Goal: Task Accomplishment & Management: Manage account settings

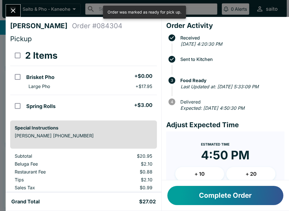
click at [231, 198] on button "Complete Order" at bounding box center [225, 195] width 116 height 19
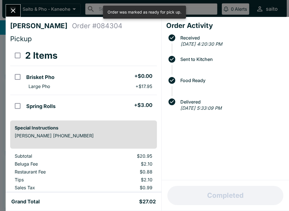
scroll to position [17, 0]
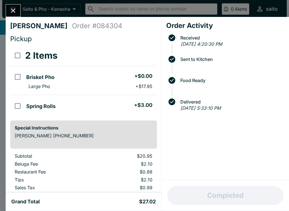
click at [10, 8] on icon "Close" at bounding box center [13, 11] width 8 height 8
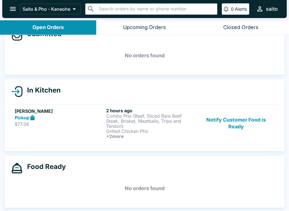
click at [58, 129] on div "[PERSON_NAME] Pickup $77.08" at bounding box center [59, 123] width 89 height 31
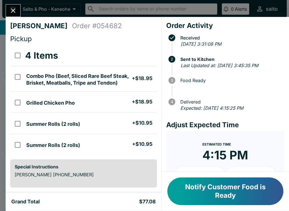
click at [187, 192] on button "Notify Customer Food is Ready" at bounding box center [225, 191] width 116 height 28
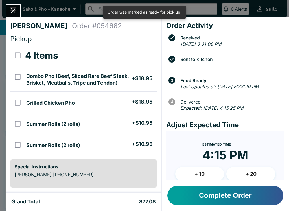
click at [185, 200] on button "Complete Order" at bounding box center [225, 195] width 116 height 19
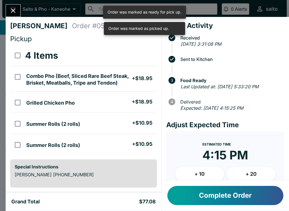
click at [13, 12] on icon "Close" at bounding box center [13, 11] width 8 height 8
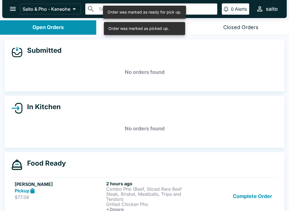
click at [31, 194] on p "$77.08" at bounding box center [59, 197] width 89 height 6
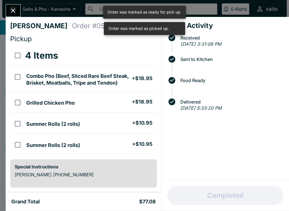
click at [13, 11] on icon "Close" at bounding box center [13, 10] width 5 height 5
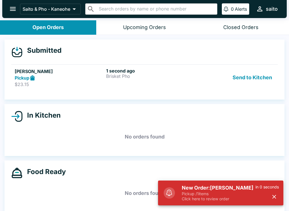
click at [200, 195] on p "Pickup / 1 items" at bounding box center [219, 193] width 74 height 5
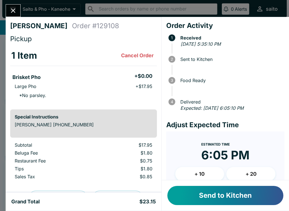
click at [251, 201] on button "Send to Kitchen" at bounding box center [225, 195] width 116 height 19
